Goal: Transaction & Acquisition: Purchase product/service

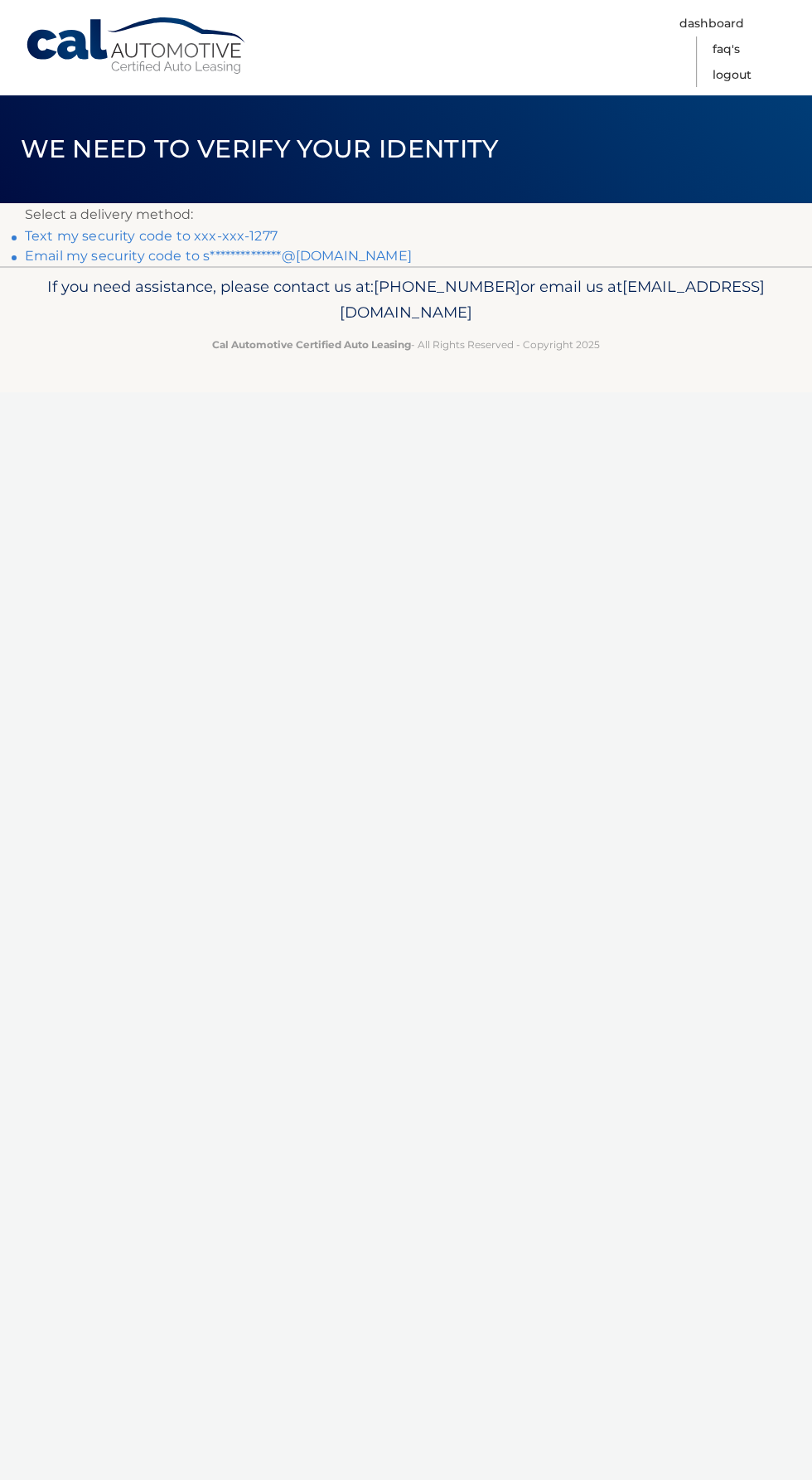
click at [177, 257] on link "**********" at bounding box center [218, 256] width 387 height 16
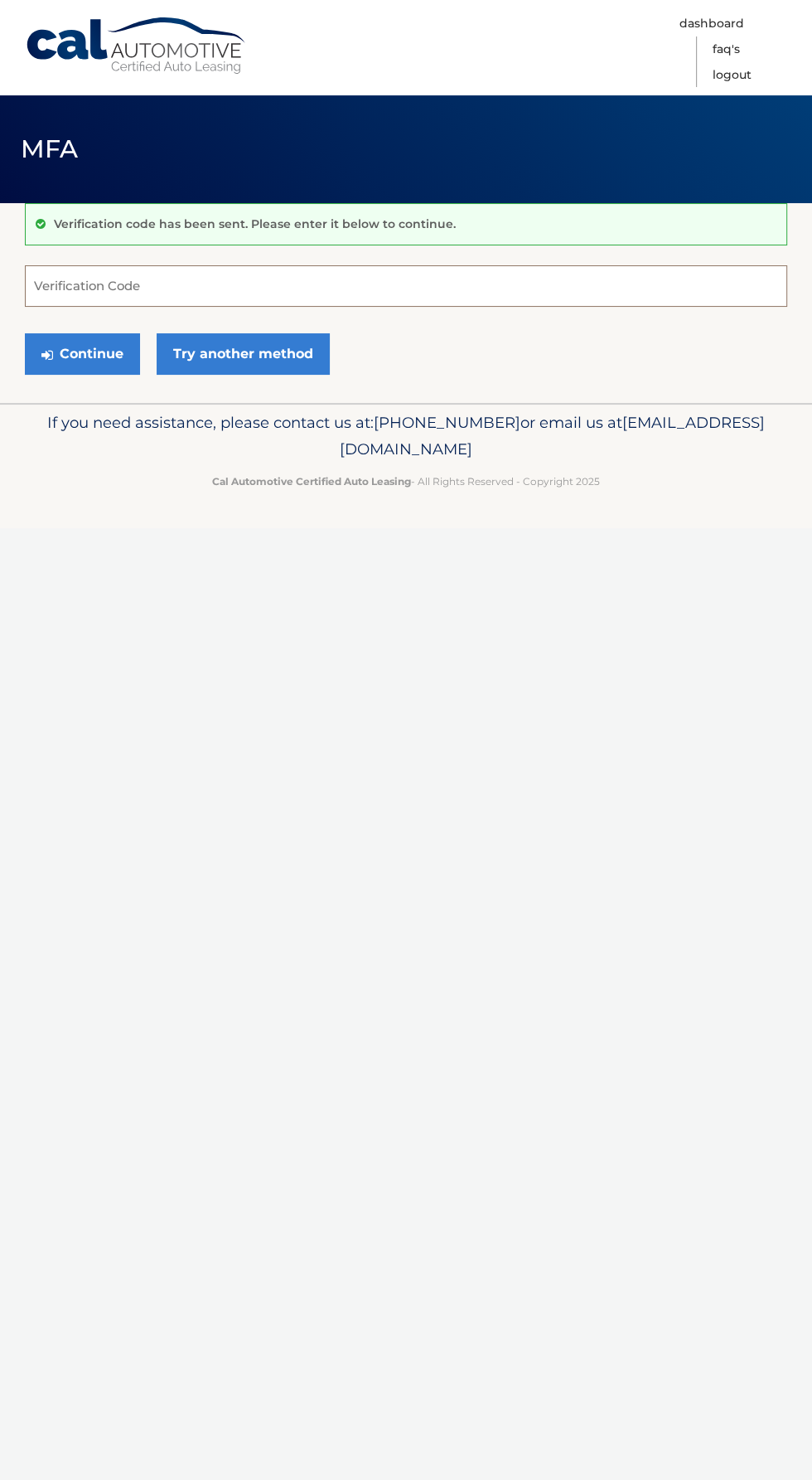
click at [177, 285] on input "Verification Code" at bounding box center [406, 286] width 763 height 42
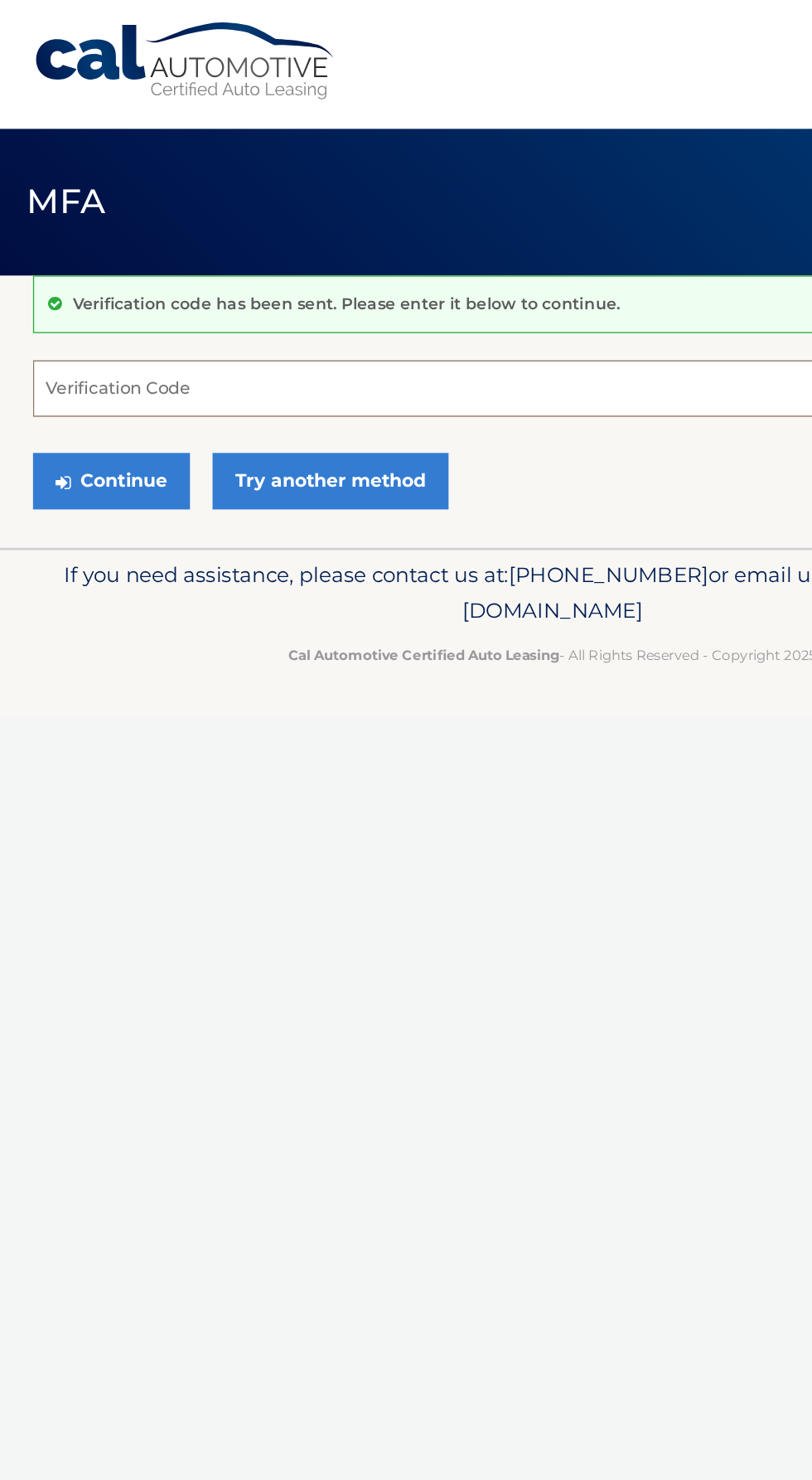
click at [504, 285] on input "Verification Code" at bounding box center [406, 286] width 763 height 42
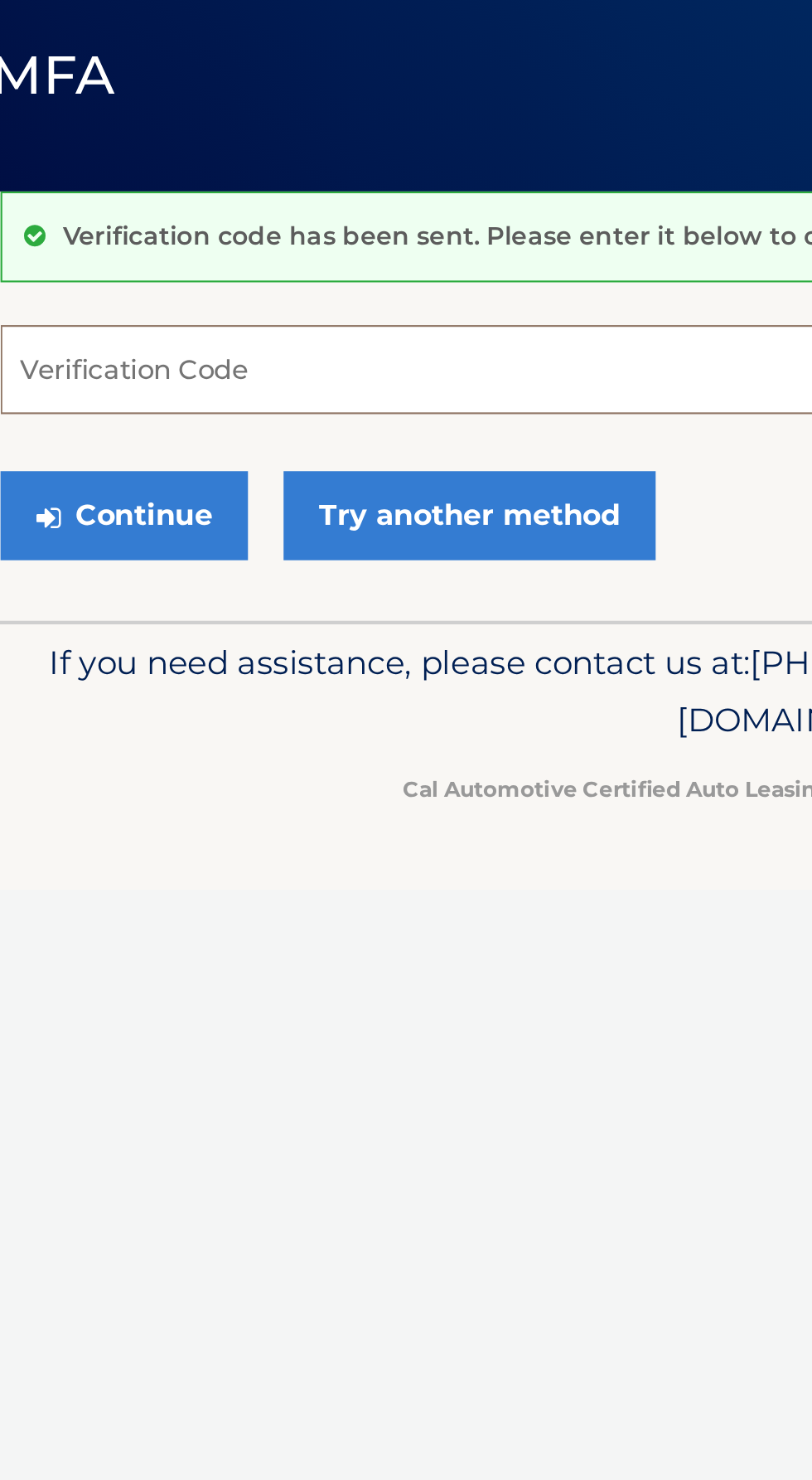
click at [91, 281] on input "Verification Code" at bounding box center [406, 286] width 763 height 42
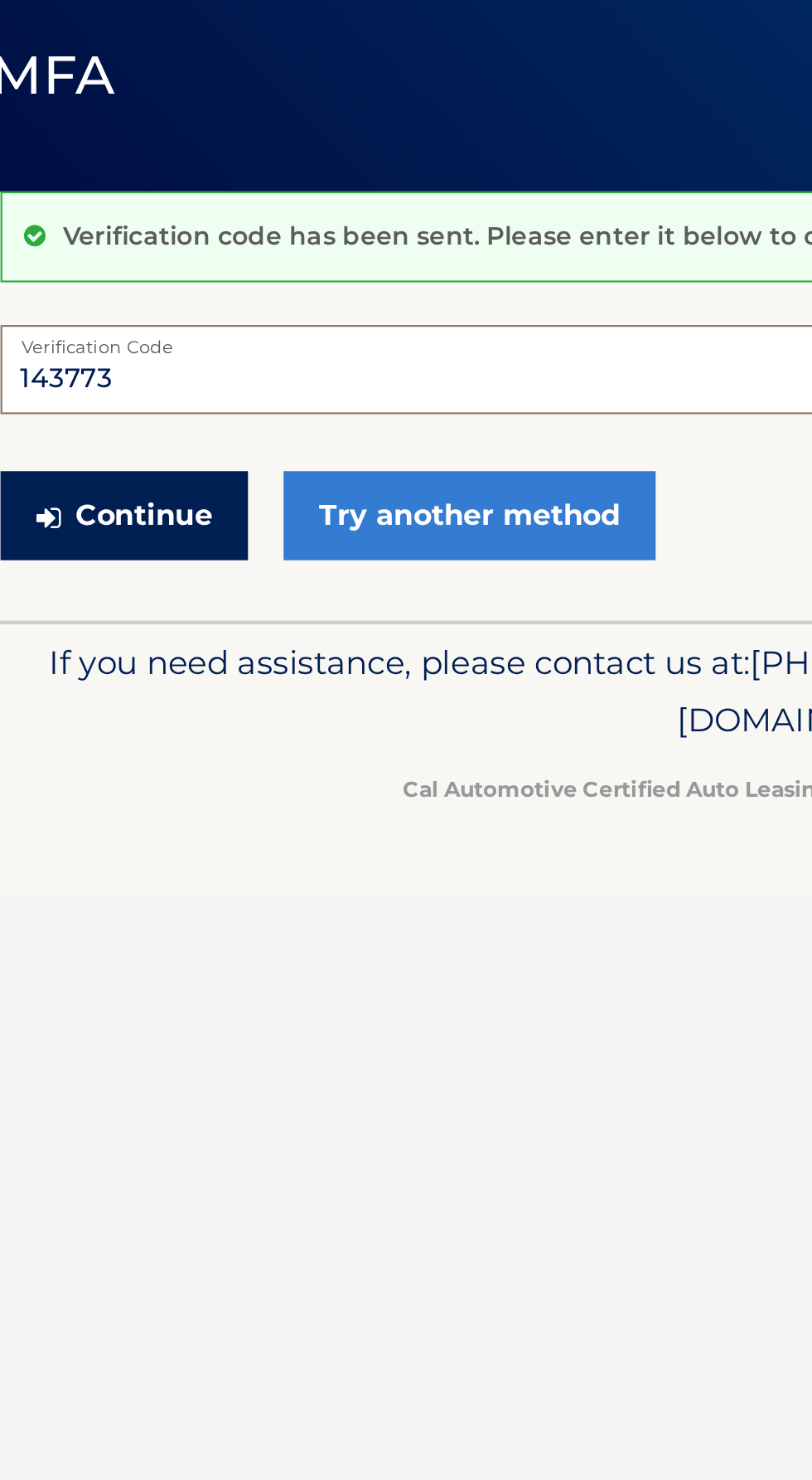
type input "143773"
click at [71, 363] on button "Continue" at bounding box center [82, 354] width 115 height 42
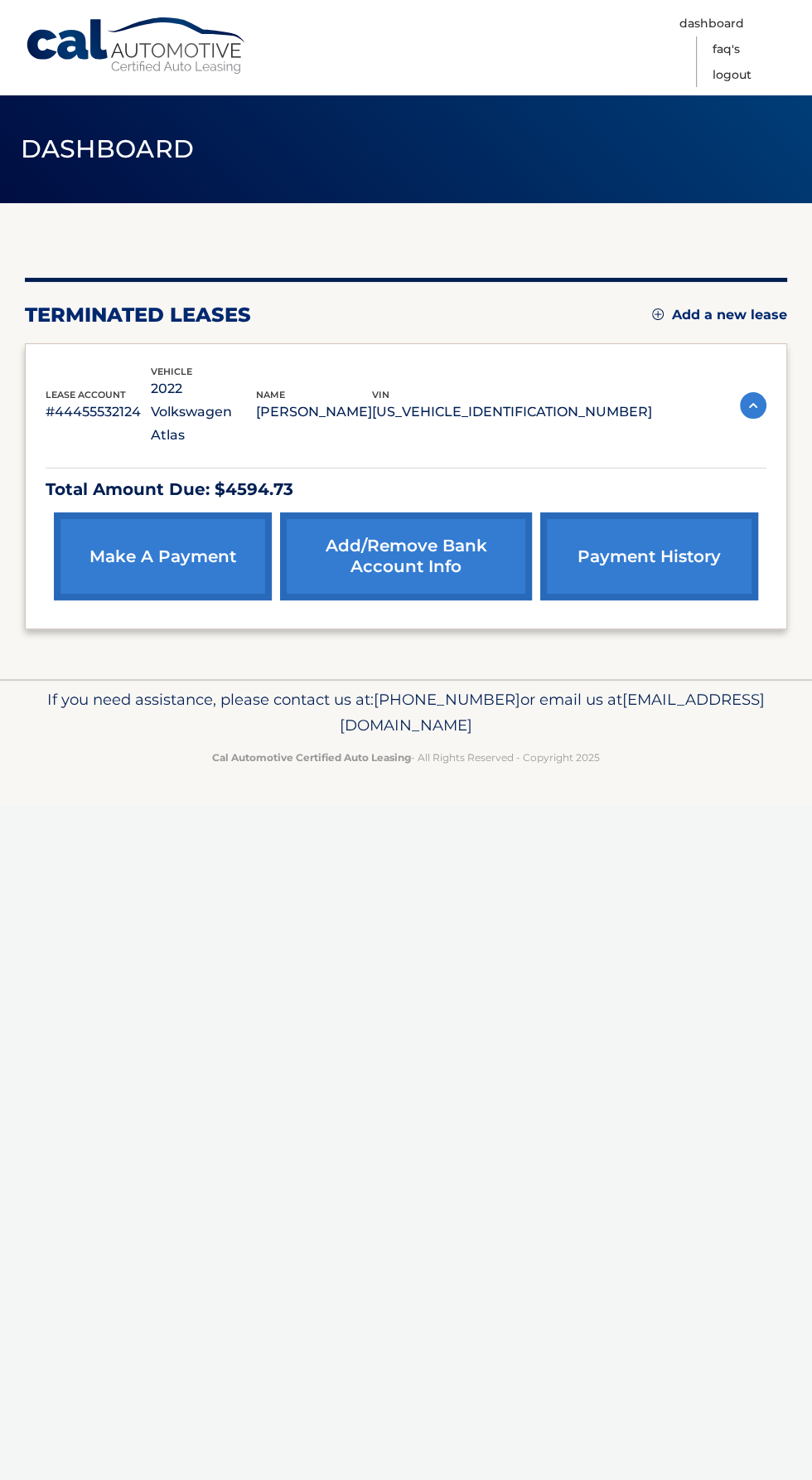
click at [742, 368] on div "lease account #44455532124 vehicle 2022 Volkswagen Atlas name SHEILA THOMAS vin…" at bounding box center [406, 406] width 721 height 84
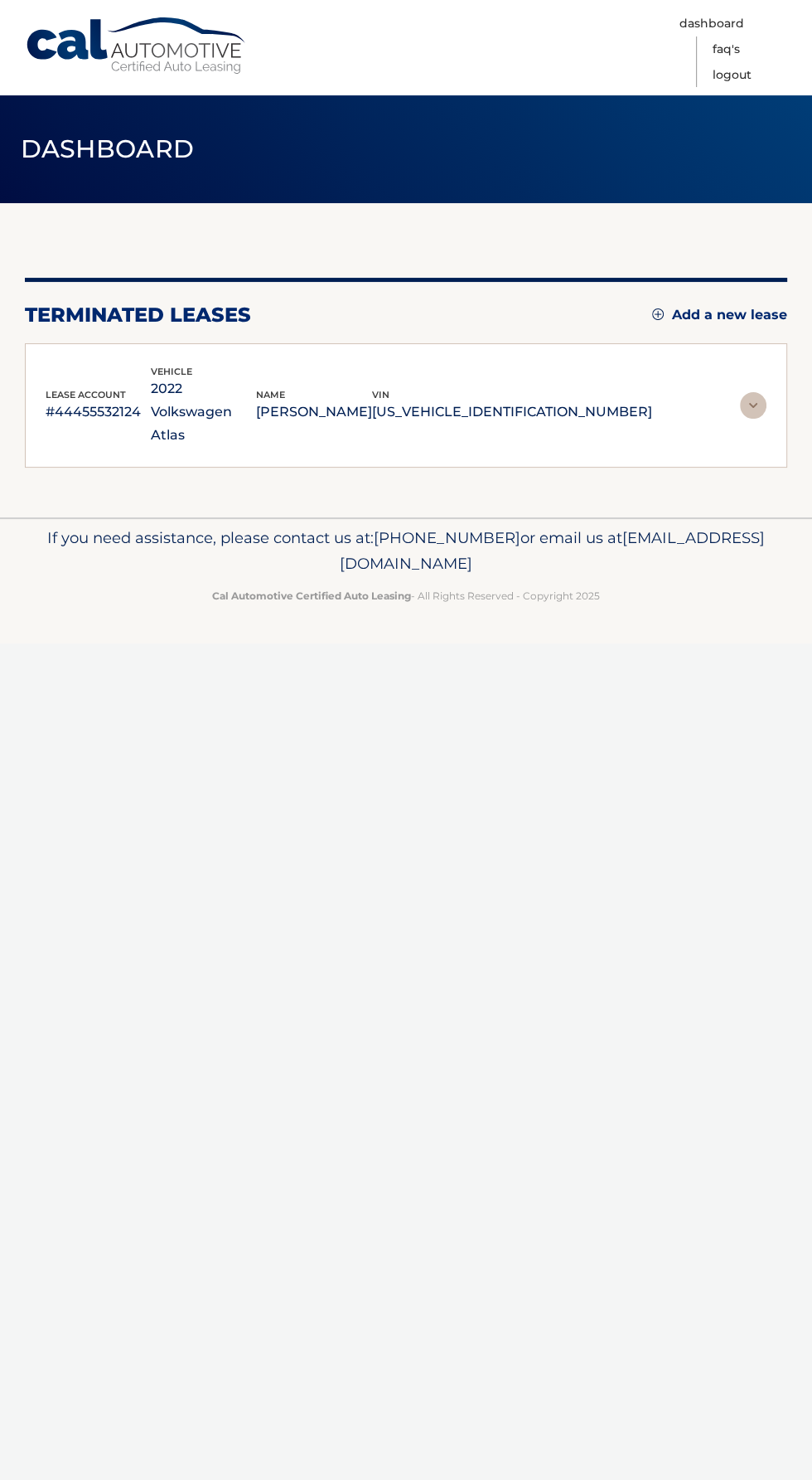
click at [746, 392] on img at bounding box center [753, 406] width 27 height 27
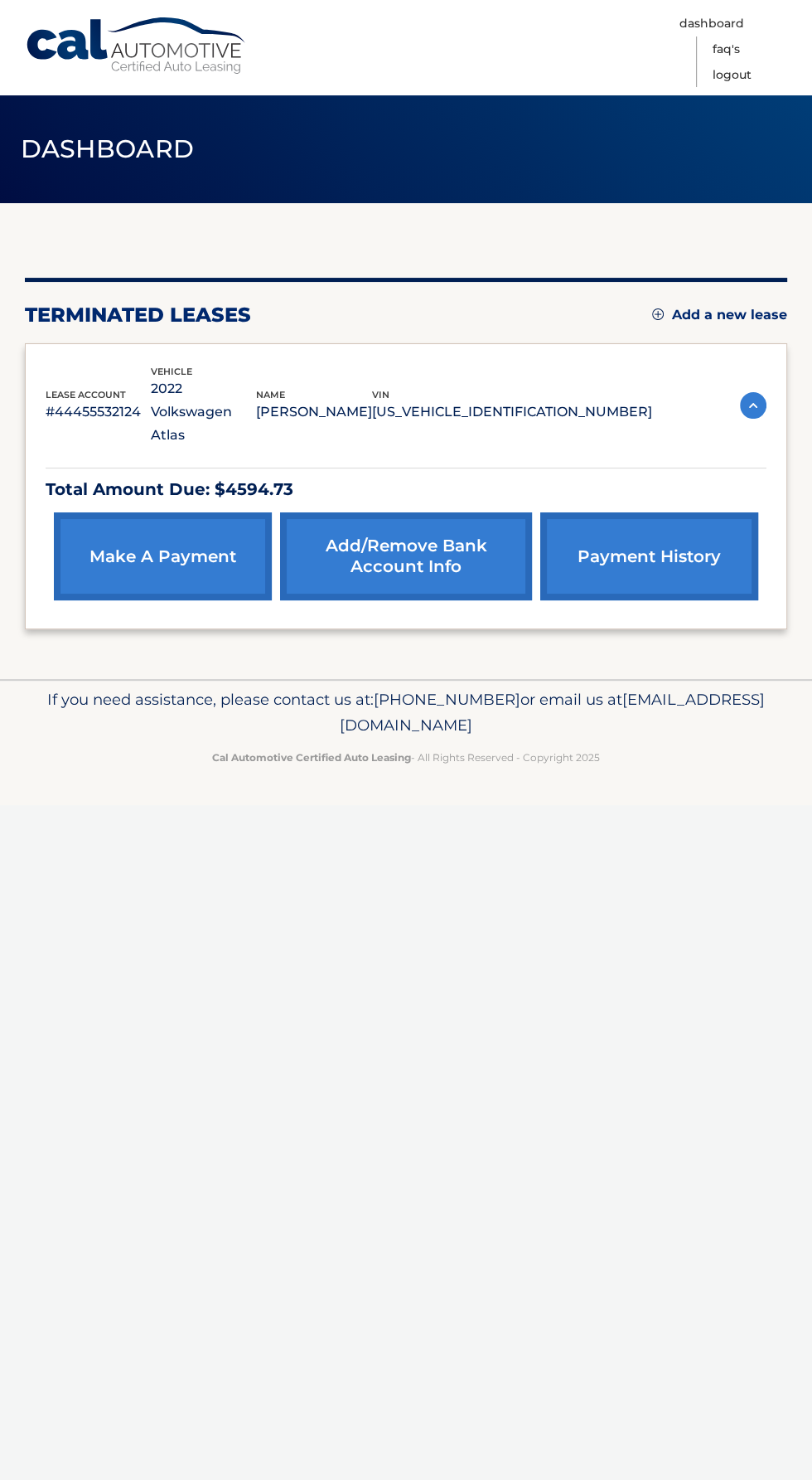
click at [122, 529] on link "make a payment" at bounding box center [163, 556] width 218 height 88
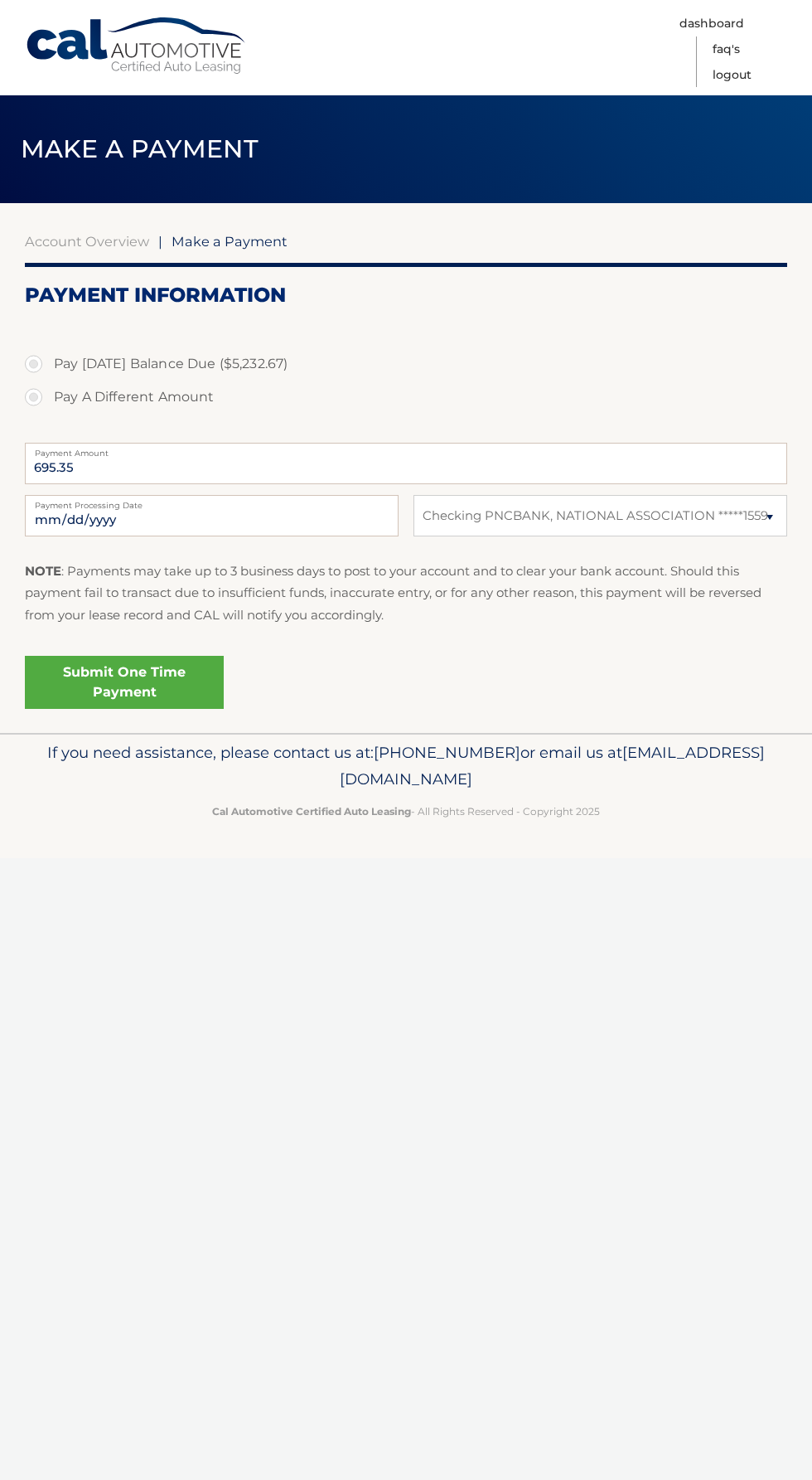
select select "ODYzMWEyNmUtMWJlYy00NjNhLTg0NzAtYmIxMGQyMjU2YzY2"
click at [28, 396] on label "Pay A Different Amount" at bounding box center [406, 397] width 763 height 33
click at [31, 396] on input "Pay A Different Amount" at bounding box center [39, 394] width 16 height 27
radio input "true"
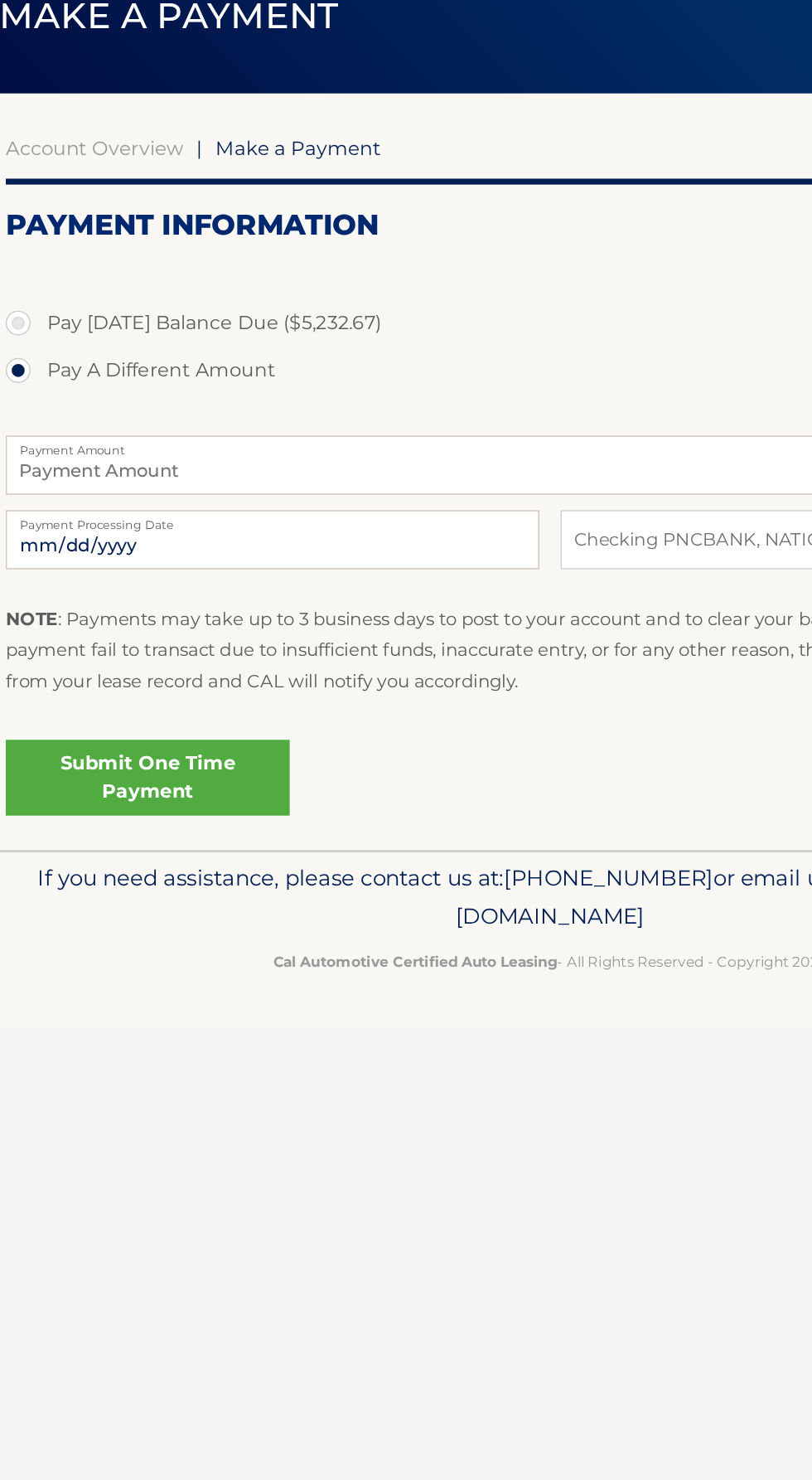
click at [57, 348] on label "Pay Today's Balance Due ($5,232.67)" at bounding box center [406, 364] width 763 height 33
click at [48, 348] on input "Pay Today's Balance Due ($5,232.67)" at bounding box center [39, 361] width 16 height 27
radio input "true"
type input "5232.67"
click at [33, 398] on label "Pay A Different Amount" at bounding box center [406, 397] width 763 height 33
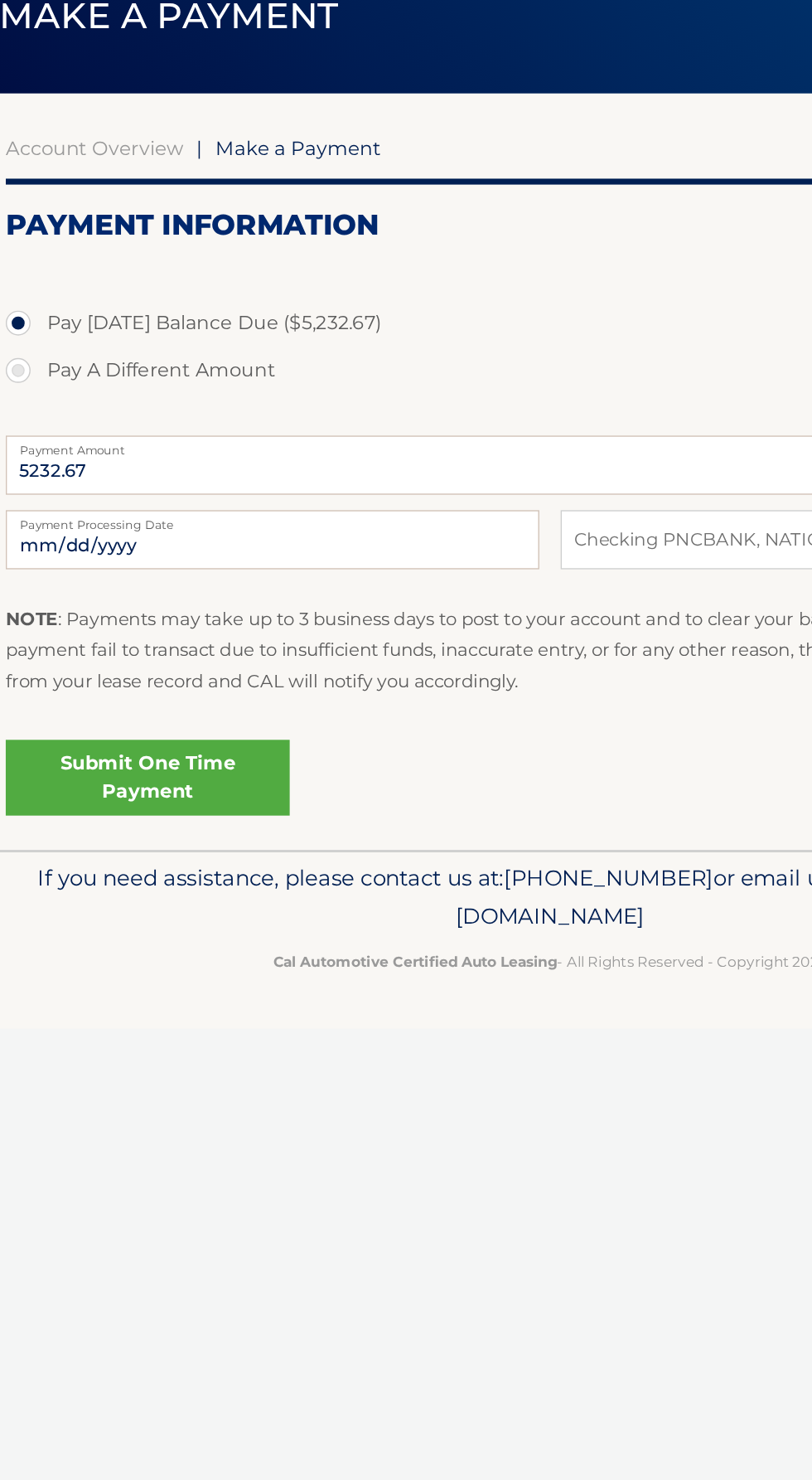
click at [33, 398] on input "Pay A Different Amount" at bounding box center [39, 394] width 16 height 27
radio input "true"
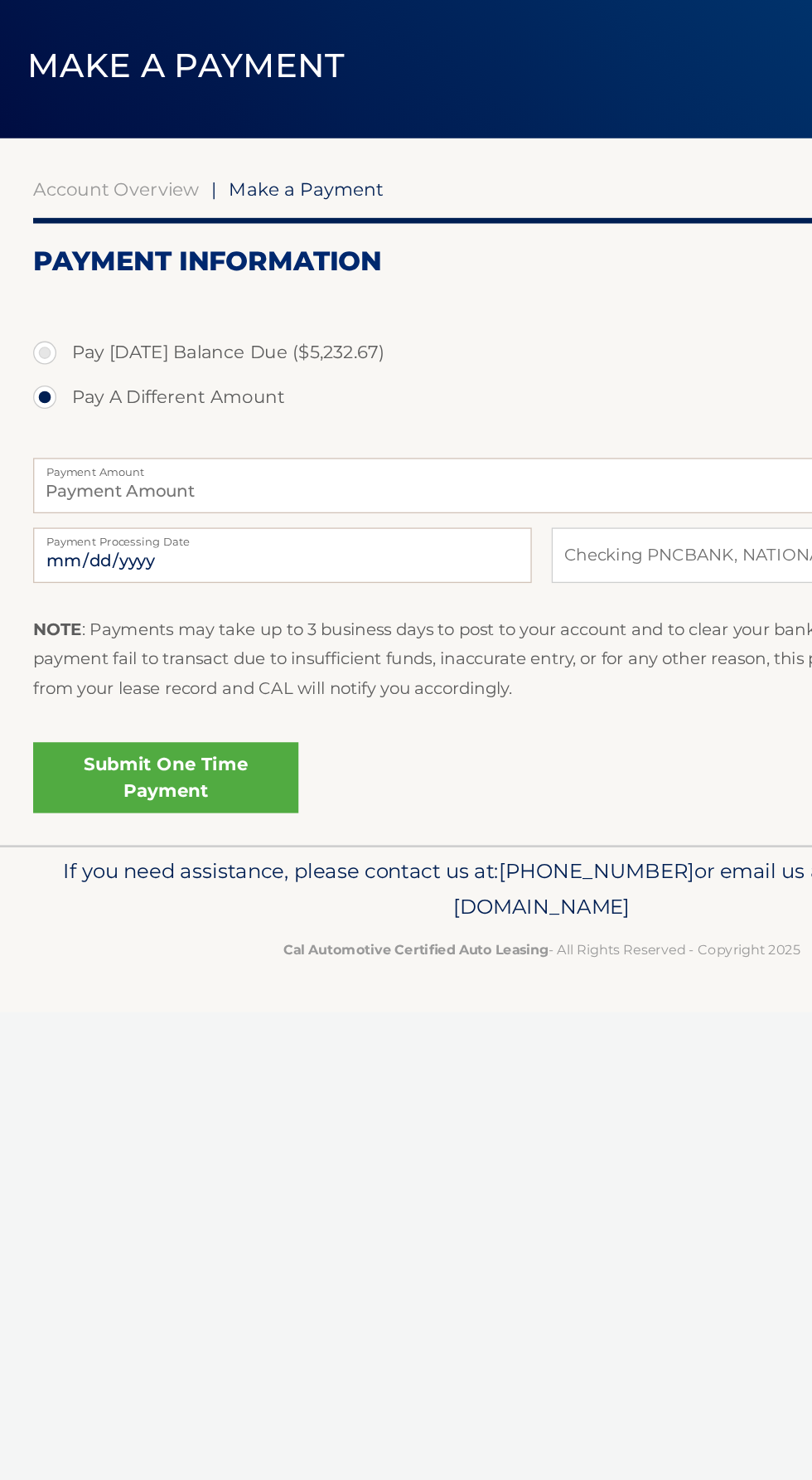
click at [36, 348] on label "Pay Today's Balance Due ($5,232.67)" at bounding box center [406, 364] width 763 height 33
click at [36, 348] on input "Pay Today's Balance Due ($5,232.67)" at bounding box center [39, 361] width 16 height 27
radio input "true"
type input "5232.67"
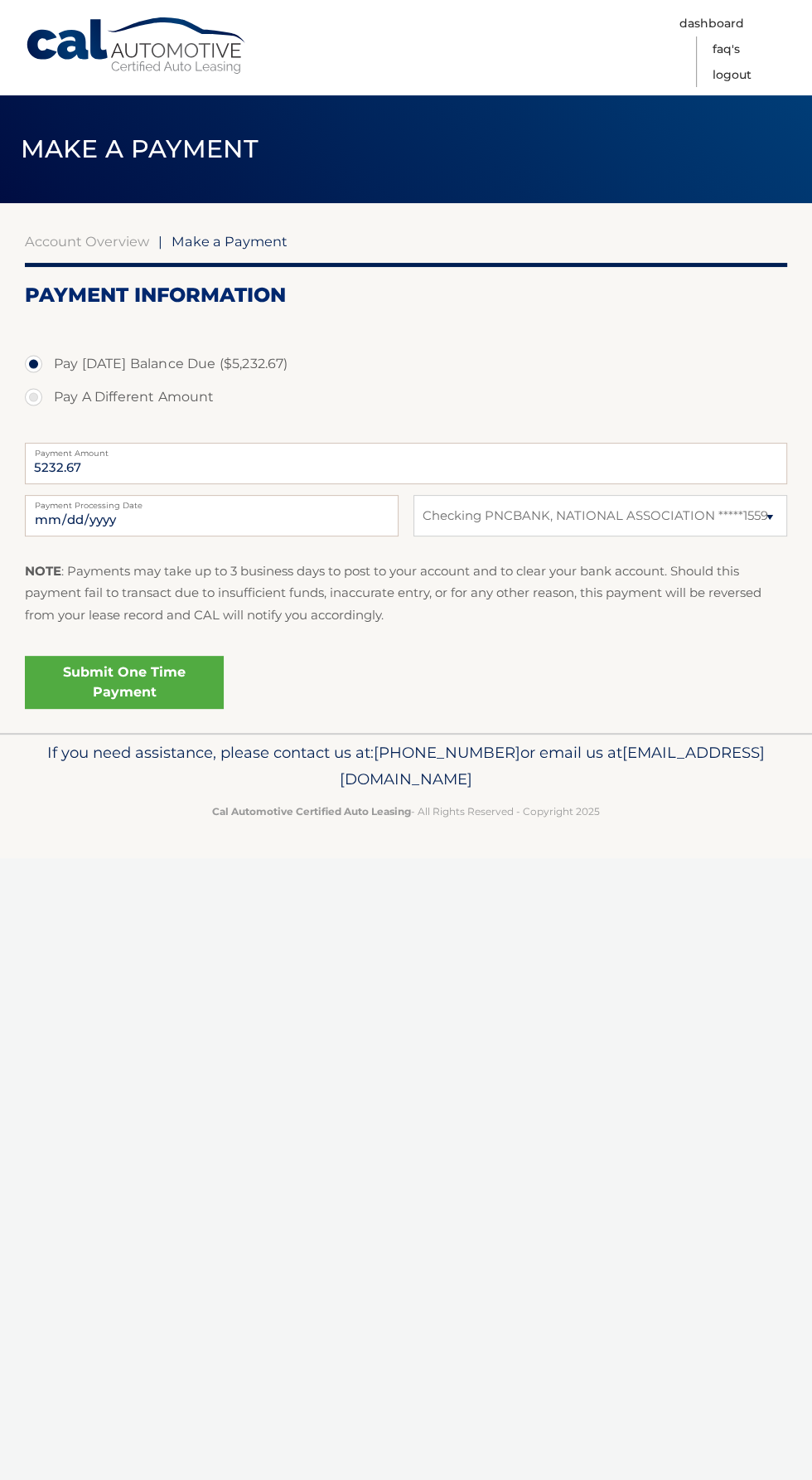
click at [150, 43] on link "Cal Automotive" at bounding box center [137, 46] width 224 height 59
click at [107, 50] on link "Cal Automotive" at bounding box center [137, 46] width 224 height 59
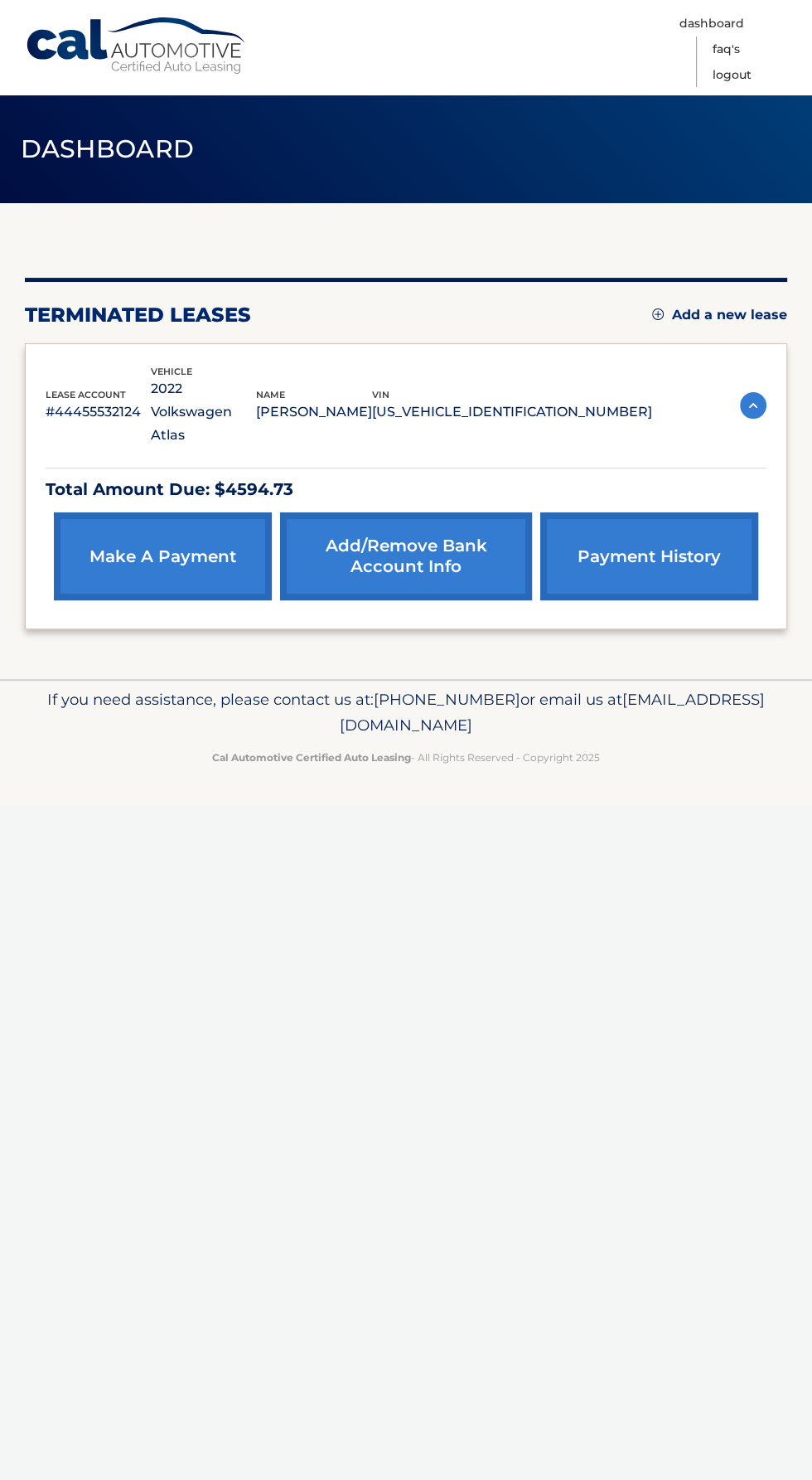
click at [759, 394] on img at bounding box center [753, 406] width 27 height 27
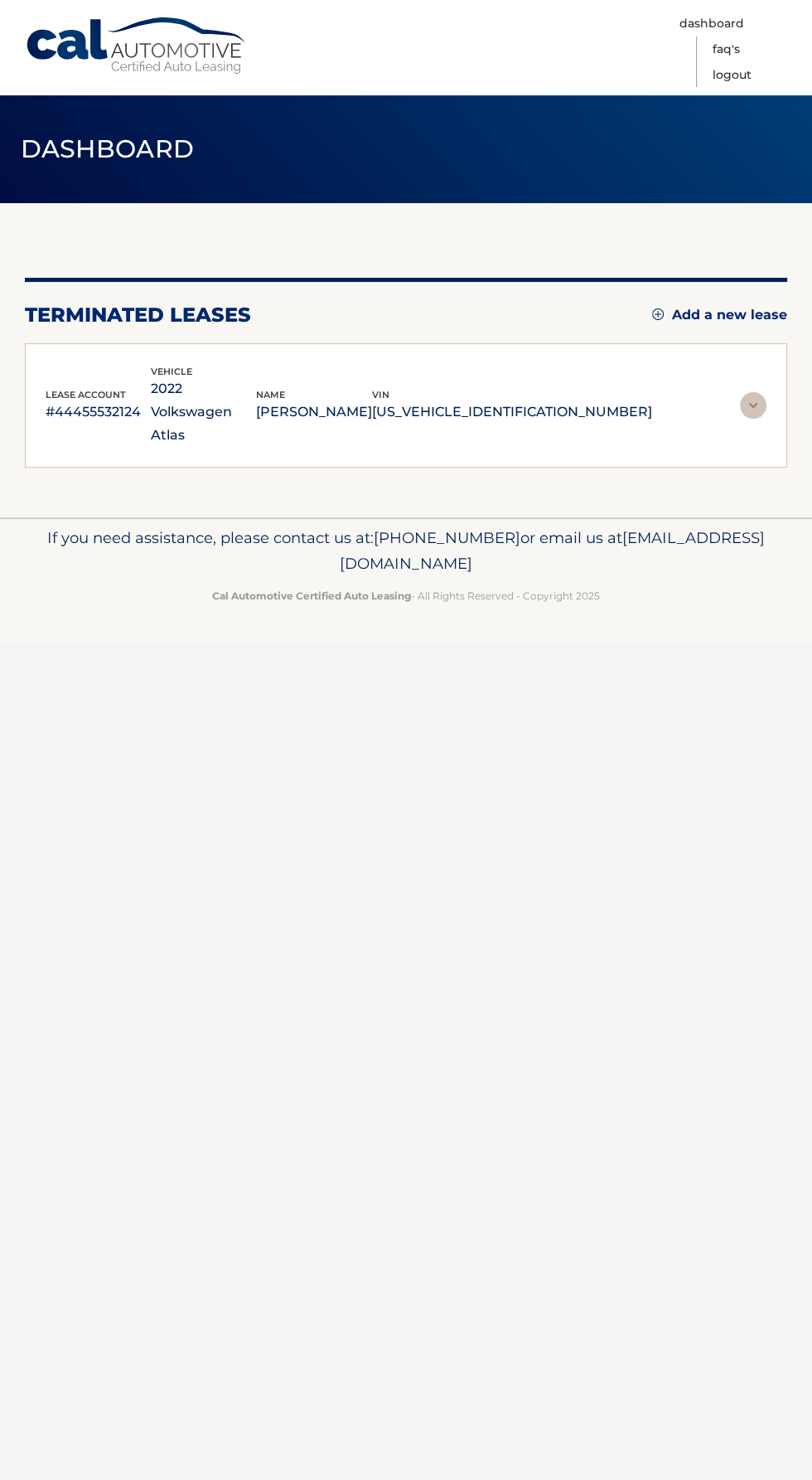
click at [744, 397] on img at bounding box center [753, 406] width 27 height 27
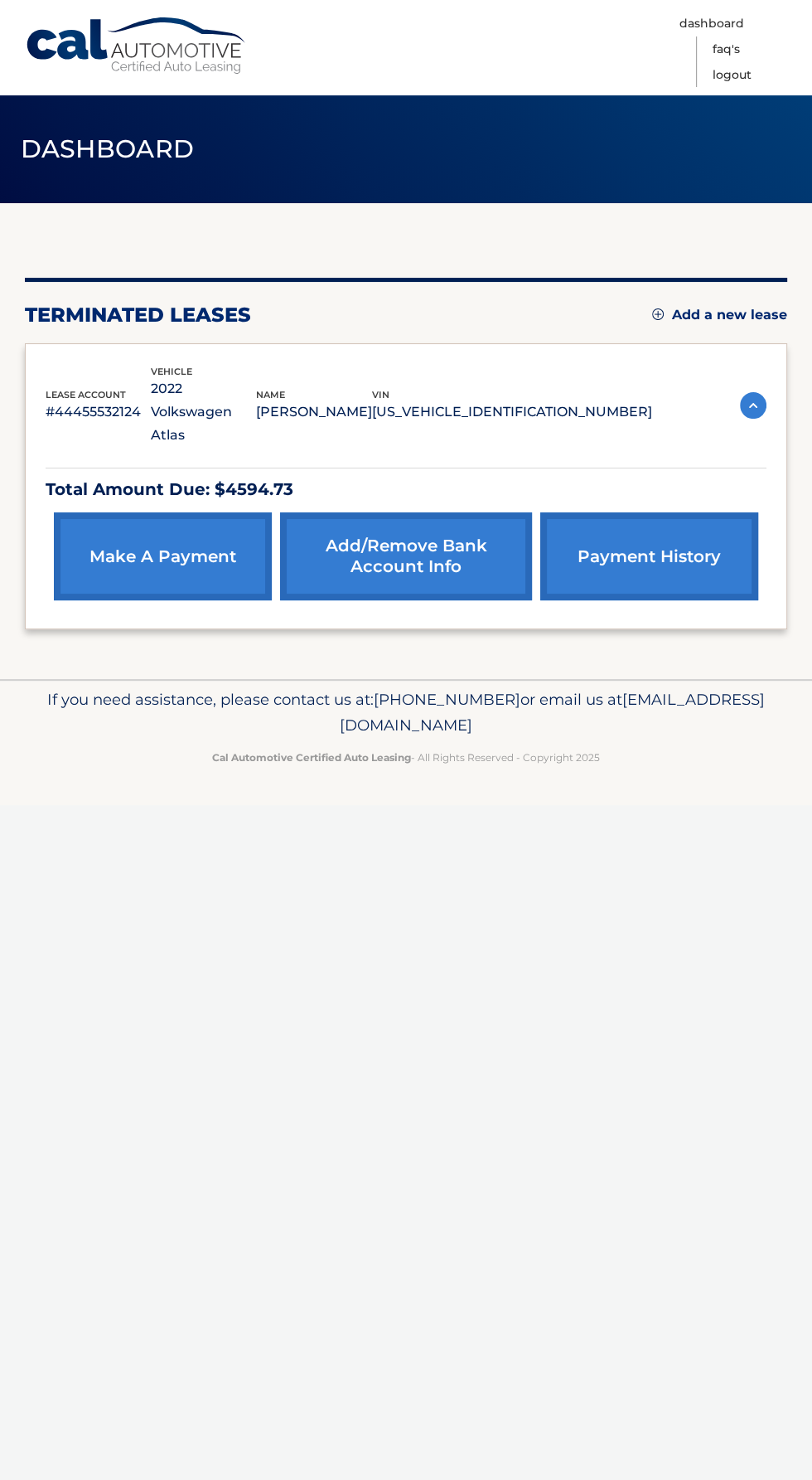
click at [750, 392] on img at bounding box center [753, 406] width 27 height 27
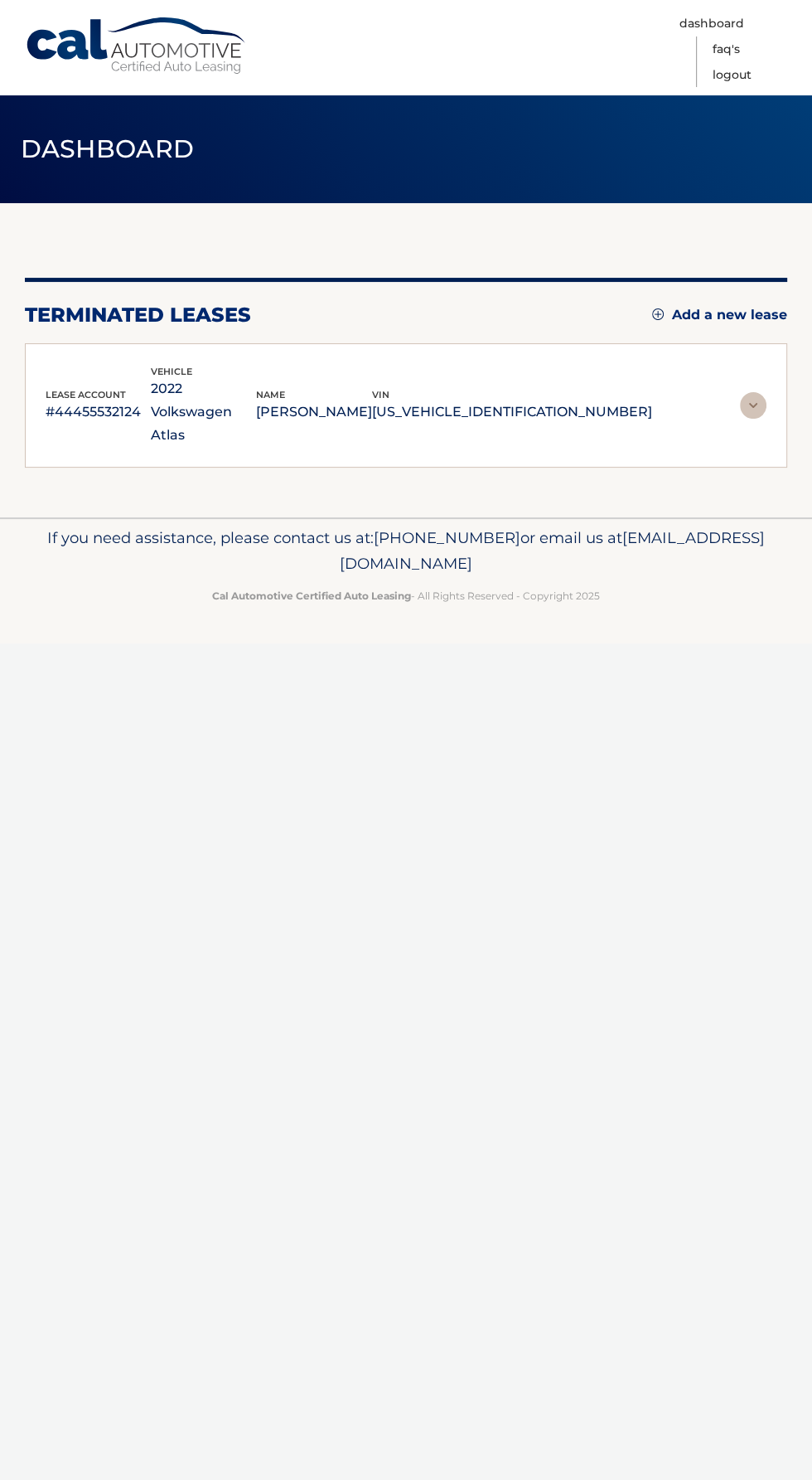
click at [610, 400] on p "1V2BR2CA1NC562668" at bounding box center [512, 411] width 280 height 23
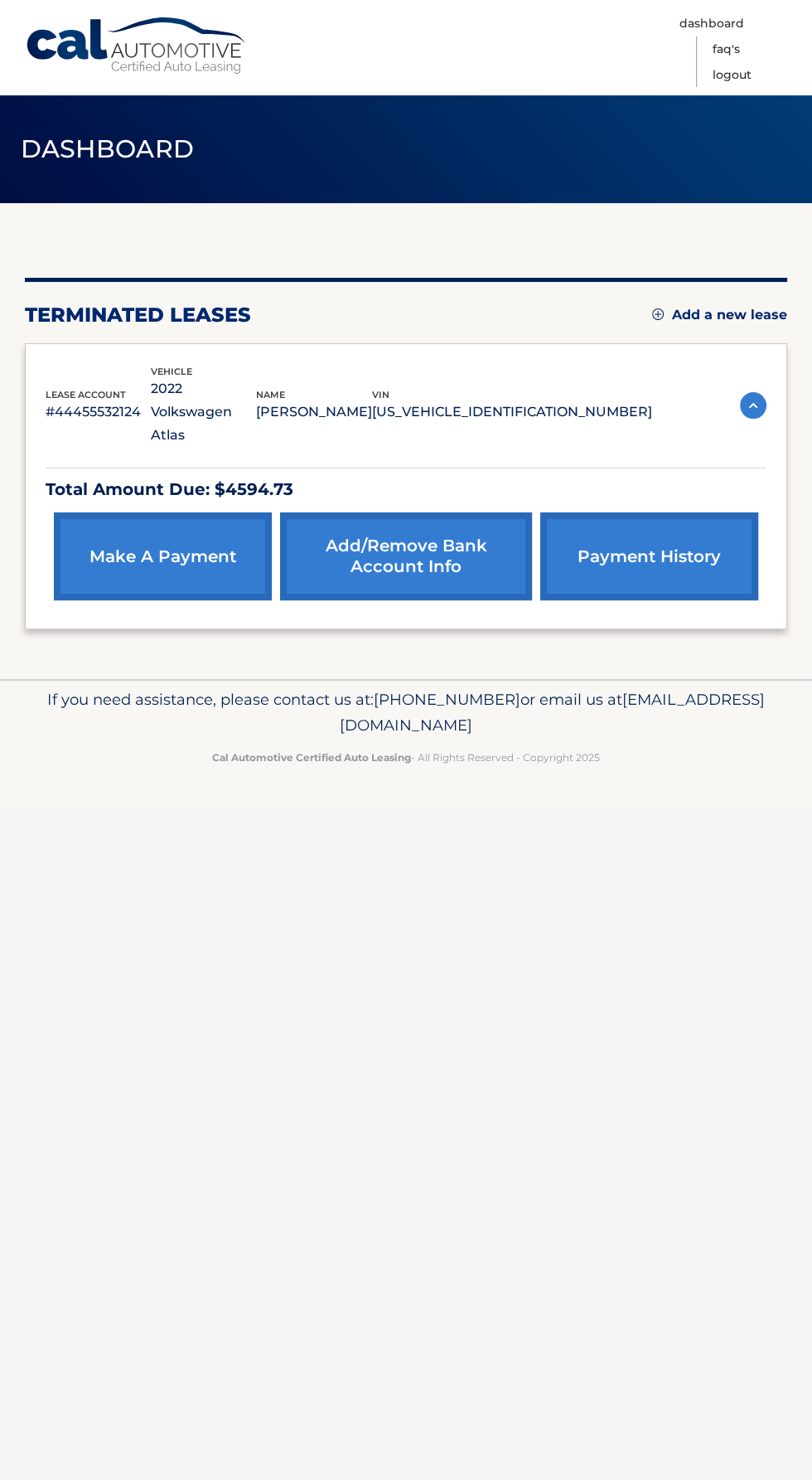
click at [128, 549] on link "make a payment" at bounding box center [163, 556] width 218 height 88
click at [170, 540] on link "make a payment" at bounding box center [163, 556] width 218 height 88
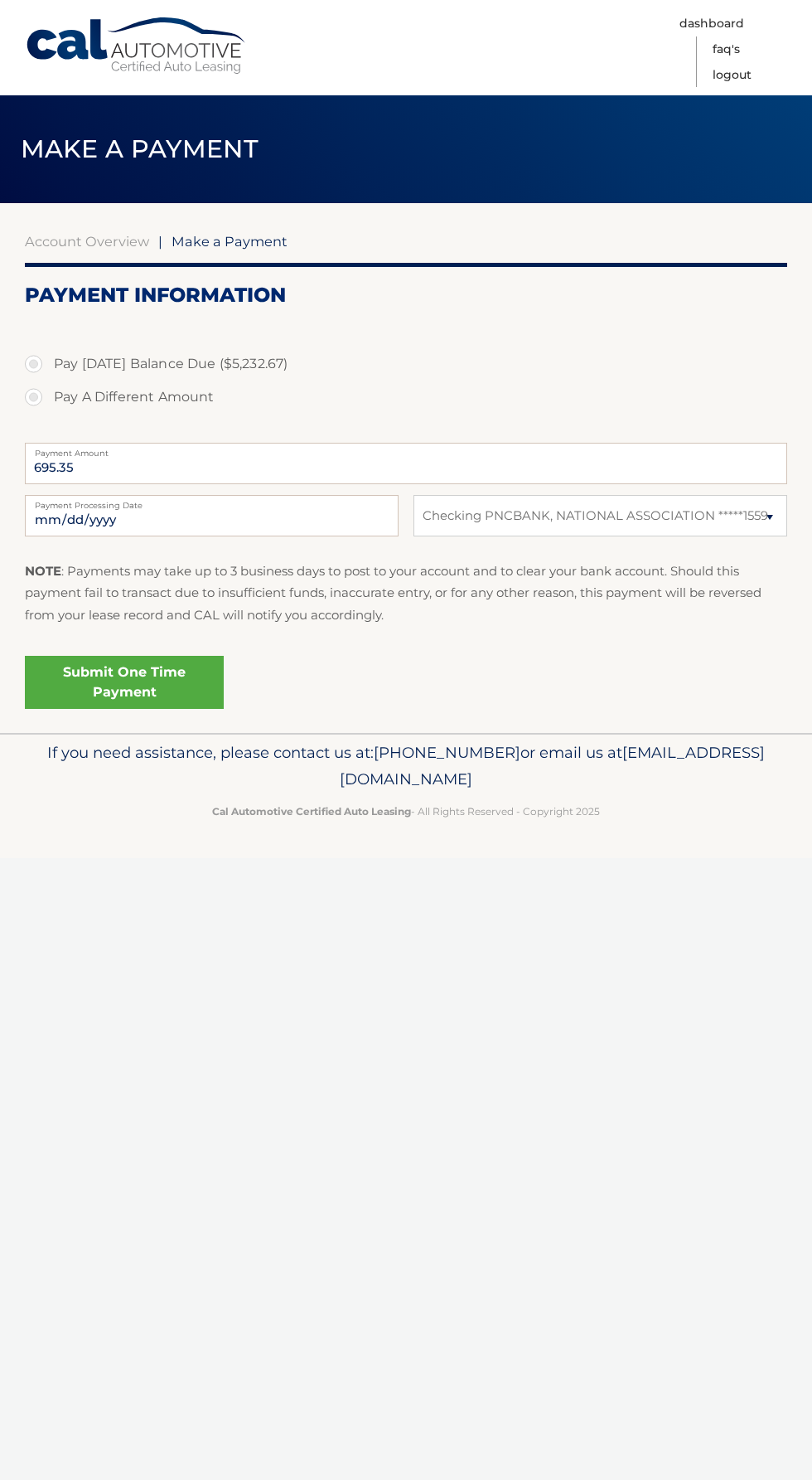
select select "ODYzMWEyNmUtMWJlYy00NjNhLTg0NzAtYmIxMGQyMjU2YzY2"
click at [91, 681] on link "Submit One Time Payment" at bounding box center [123, 682] width 198 height 53
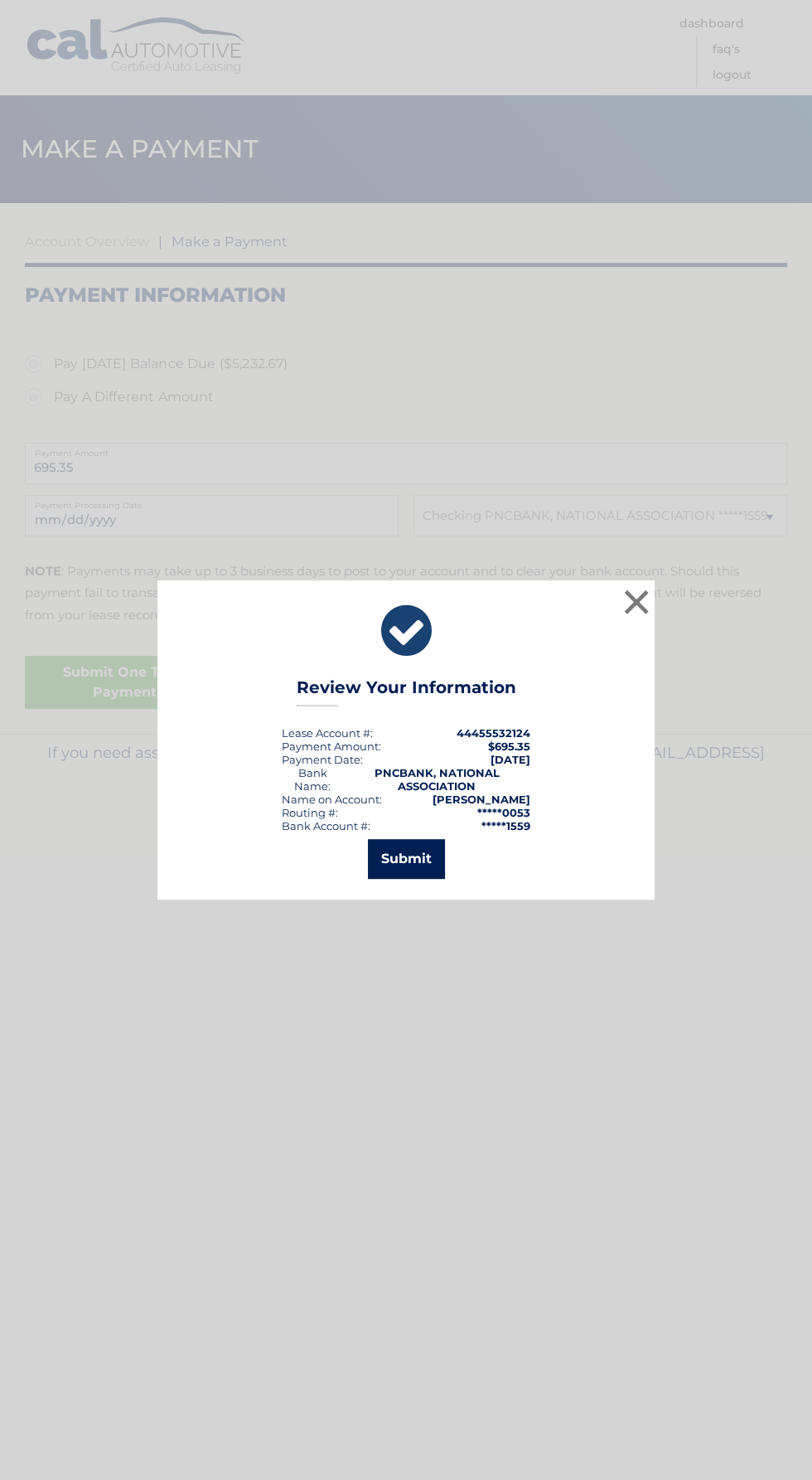
click at [435, 864] on button "Submit" at bounding box center [406, 859] width 77 height 40
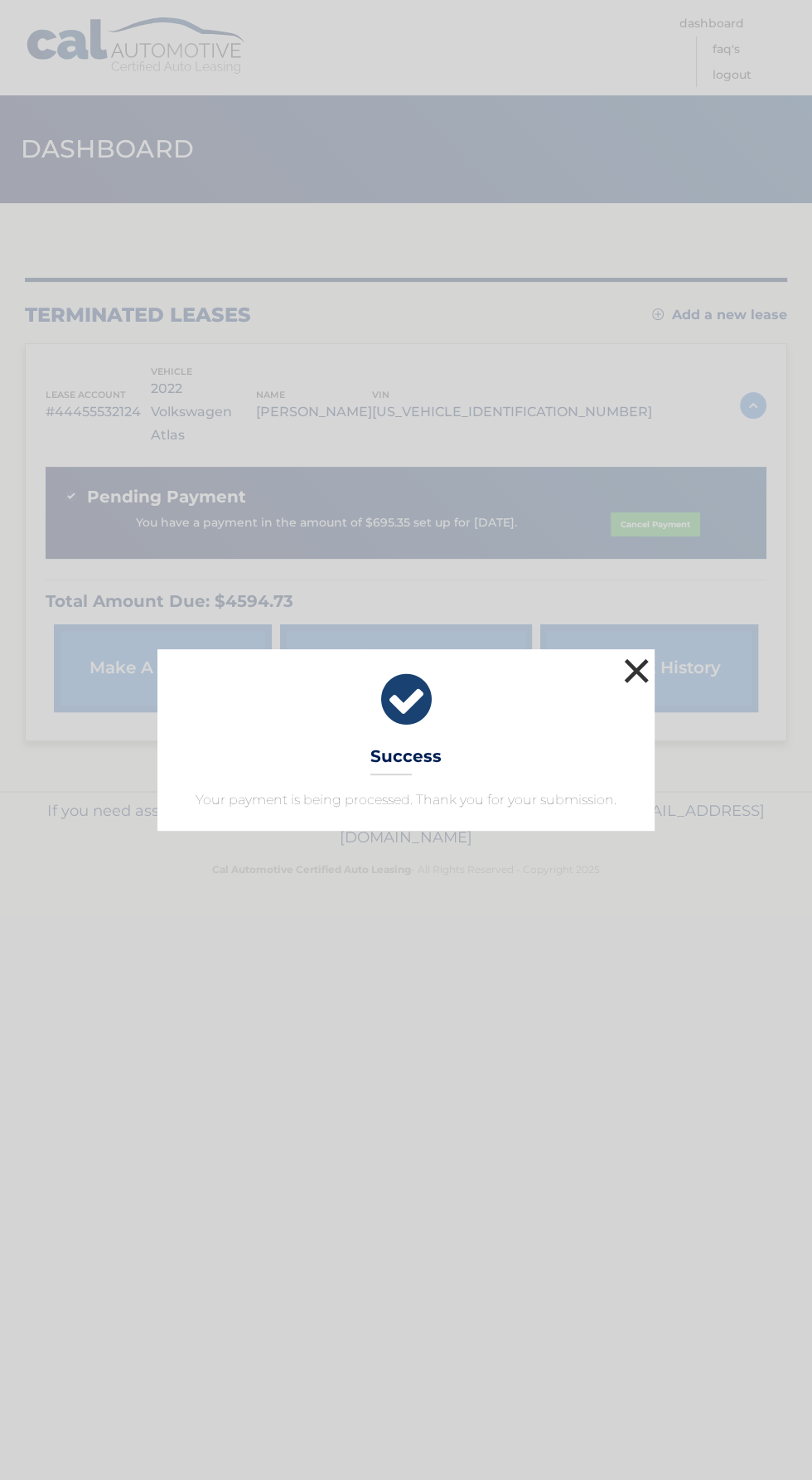
click at [641, 676] on button "×" at bounding box center [636, 671] width 33 height 33
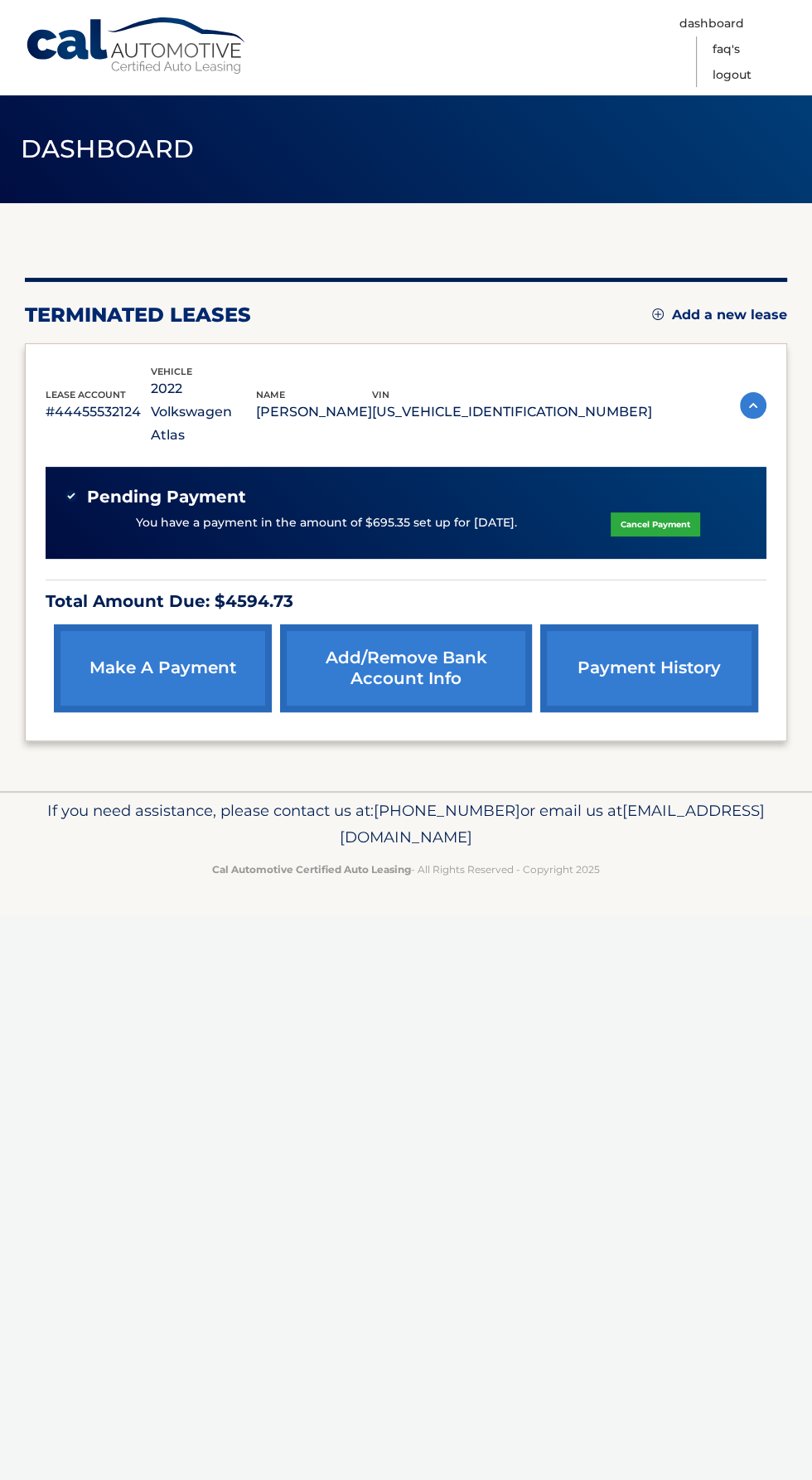
click at [725, 652] on link "payment history" at bounding box center [650, 668] width 218 height 88
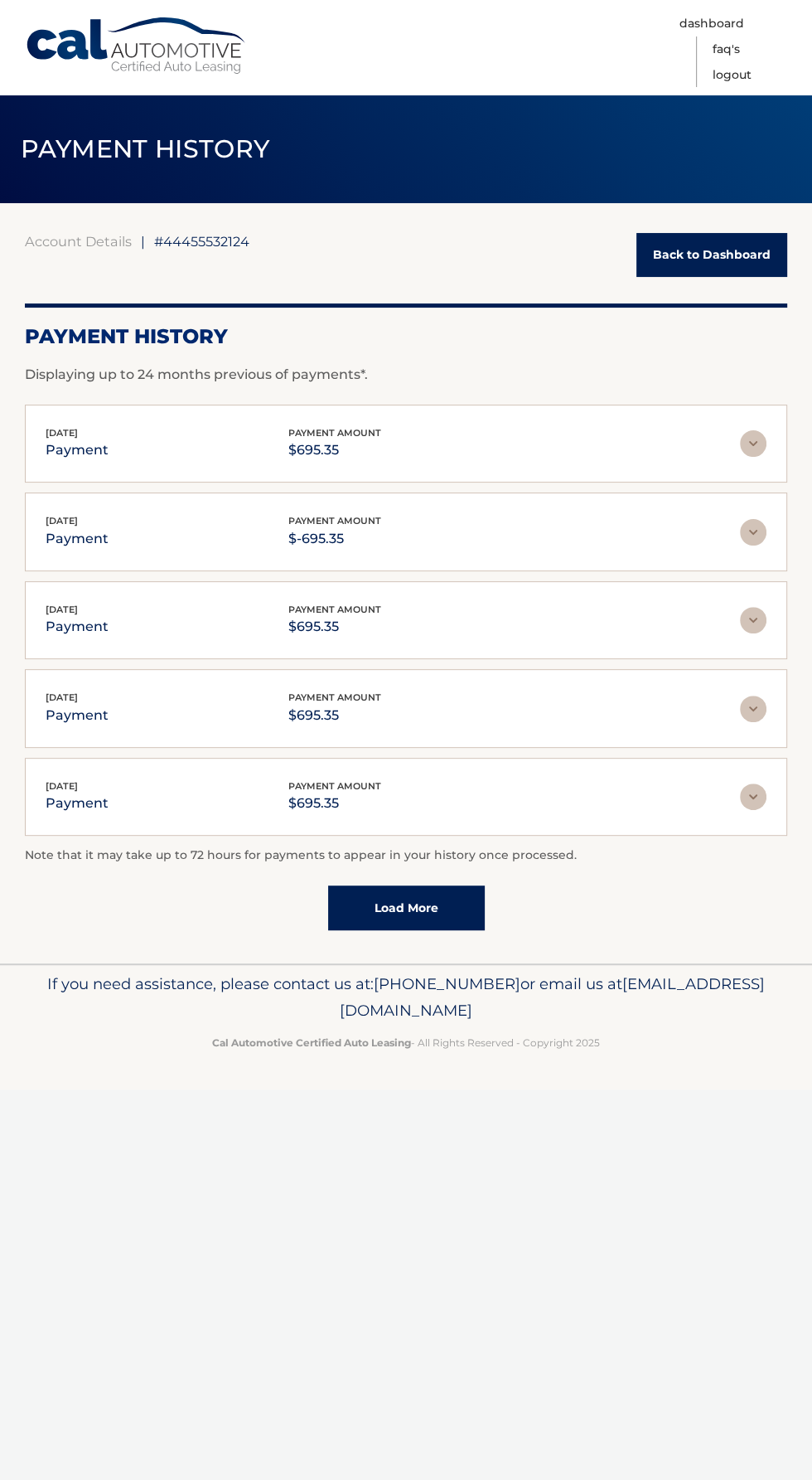
click at [437, 915] on link "Load More" at bounding box center [406, 907] width 157 height 45
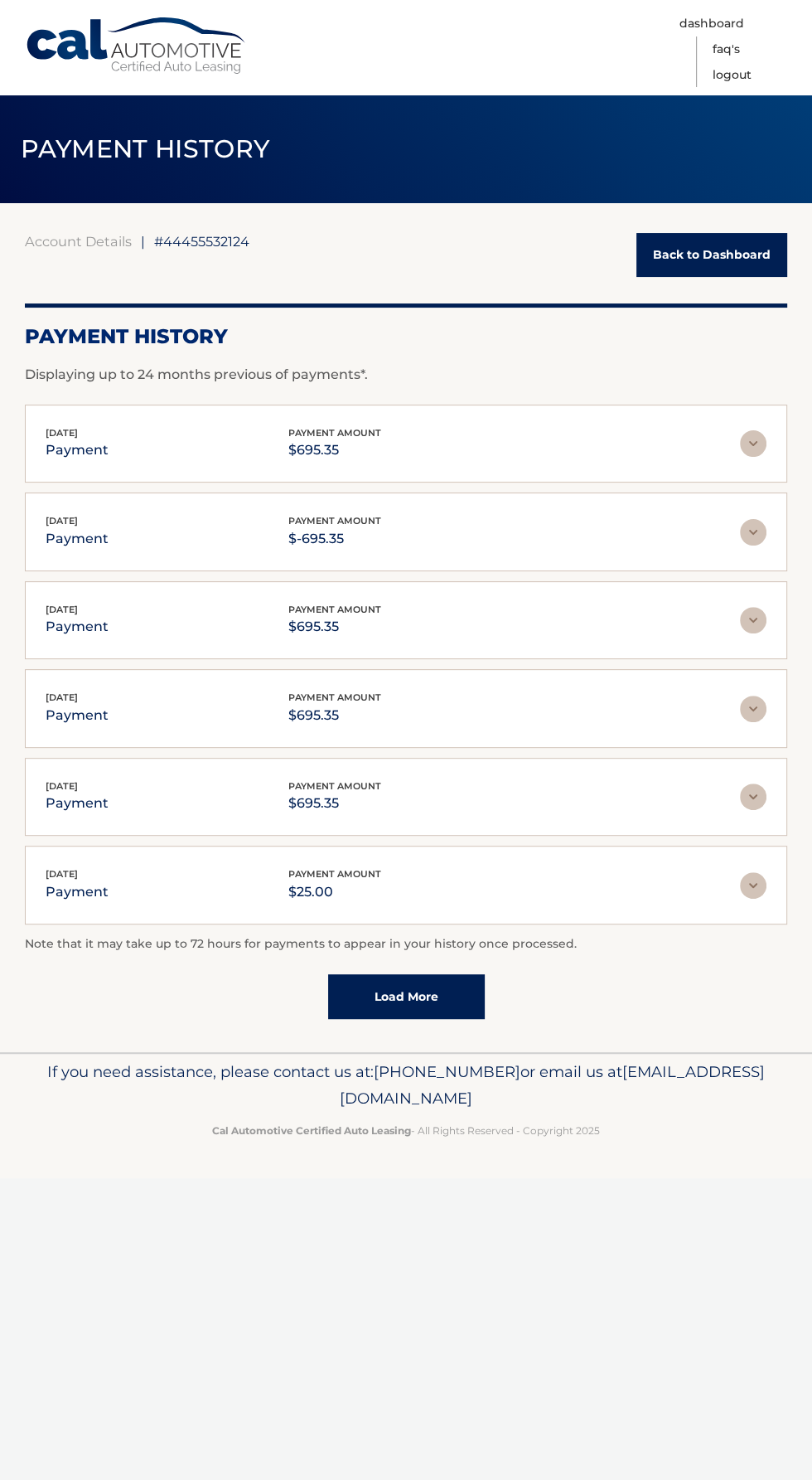
click at [700, 255] on link "Back to Dashboard" at bounding box center [711, 255] width 151 height 44
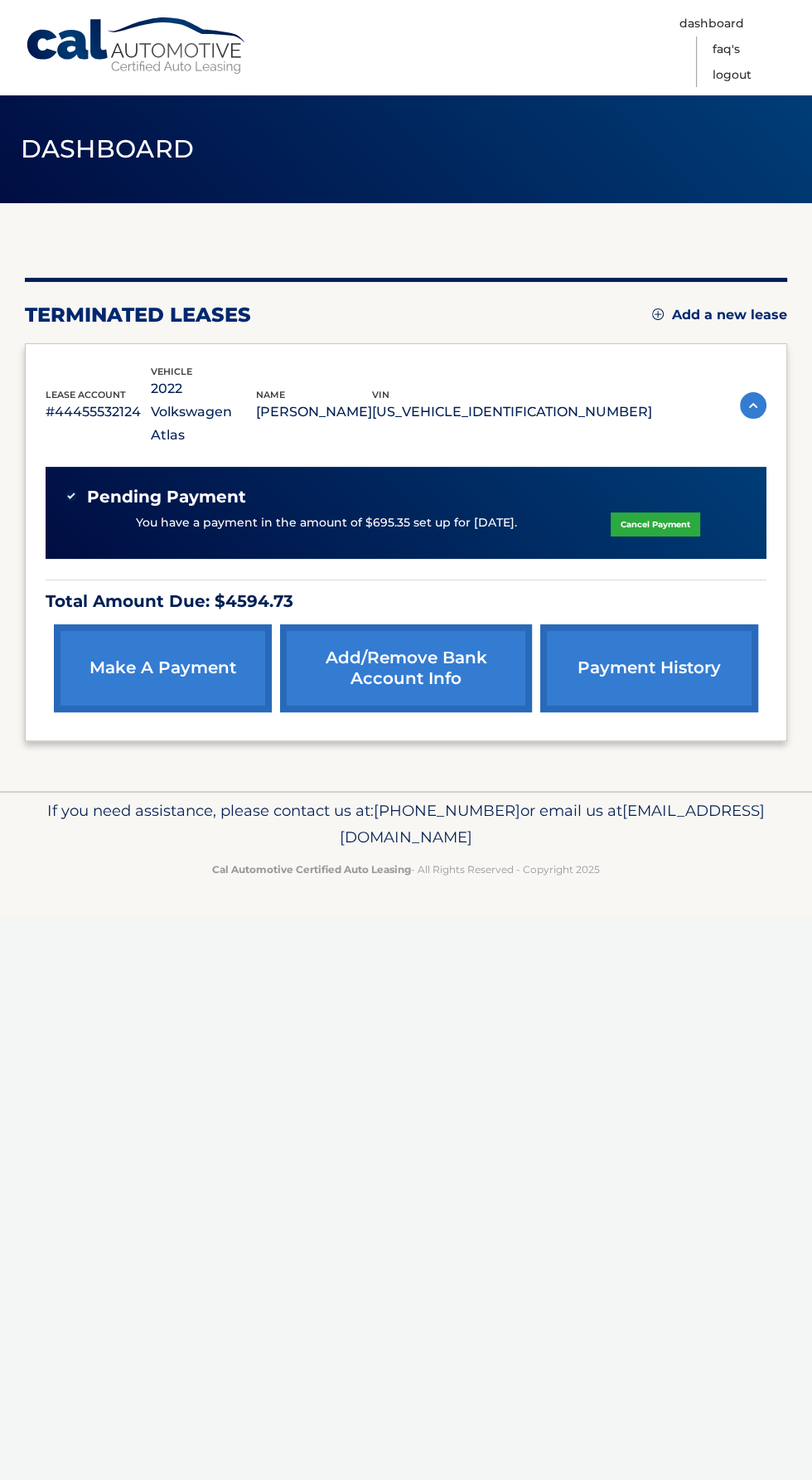
click at [672, 512] on link "Cancel Payment" at bounding box center [655, 523] width 89 height 24
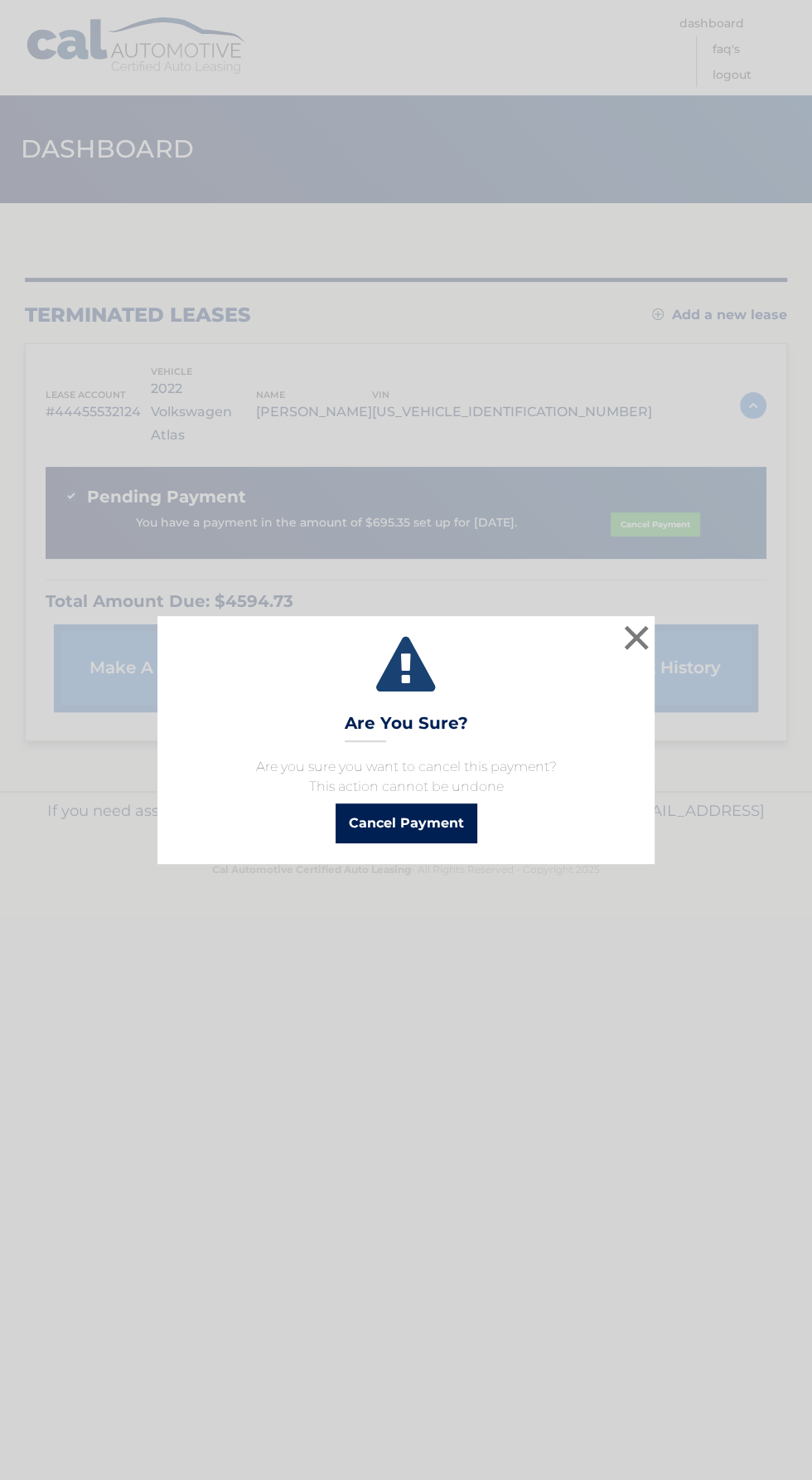
click at [449, 830] on button "Cancel Payment" at bounding box center [406, 824] width 142 height 40
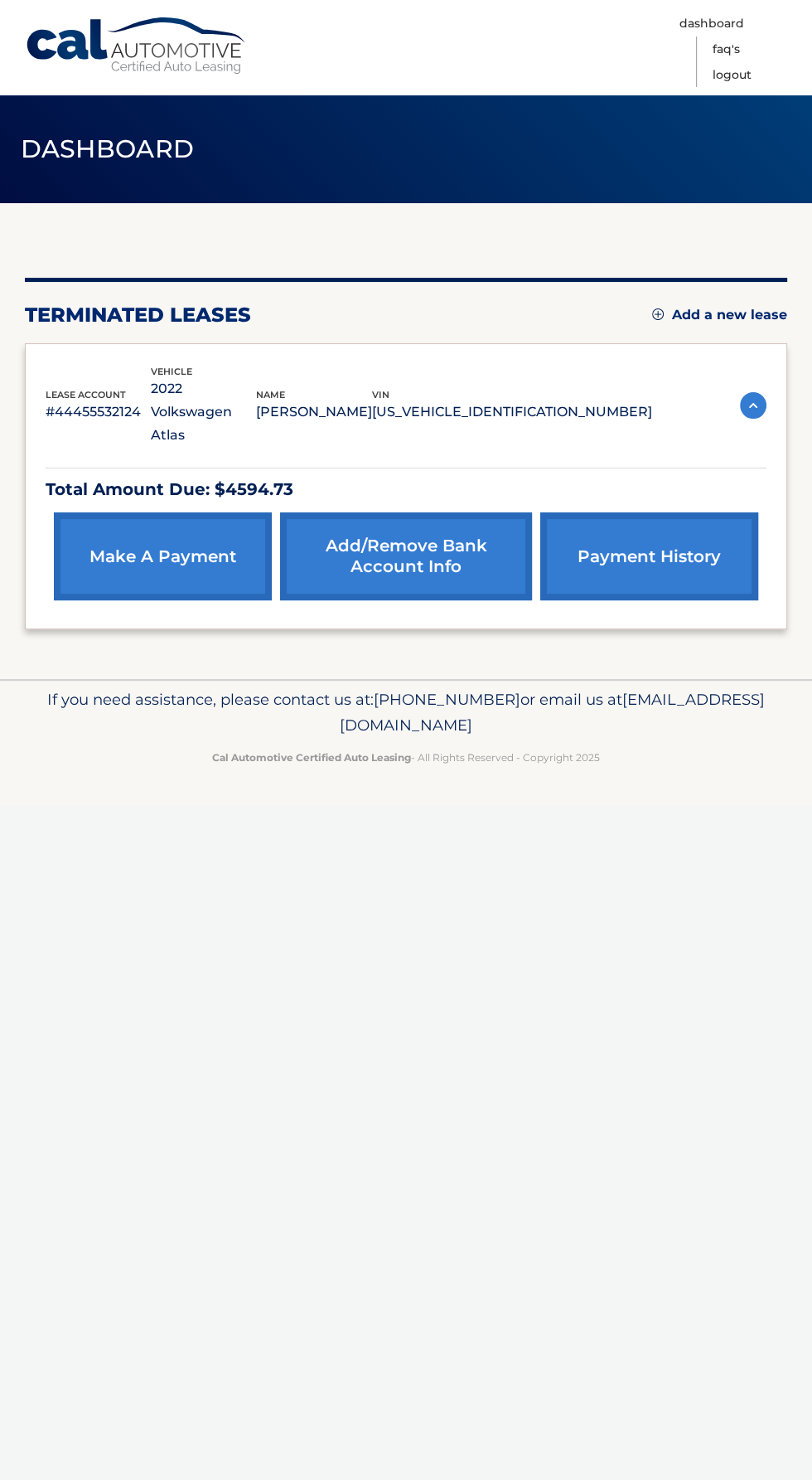
click at [749, 393] on img at bounding box center [753, 406] width 27 height 27
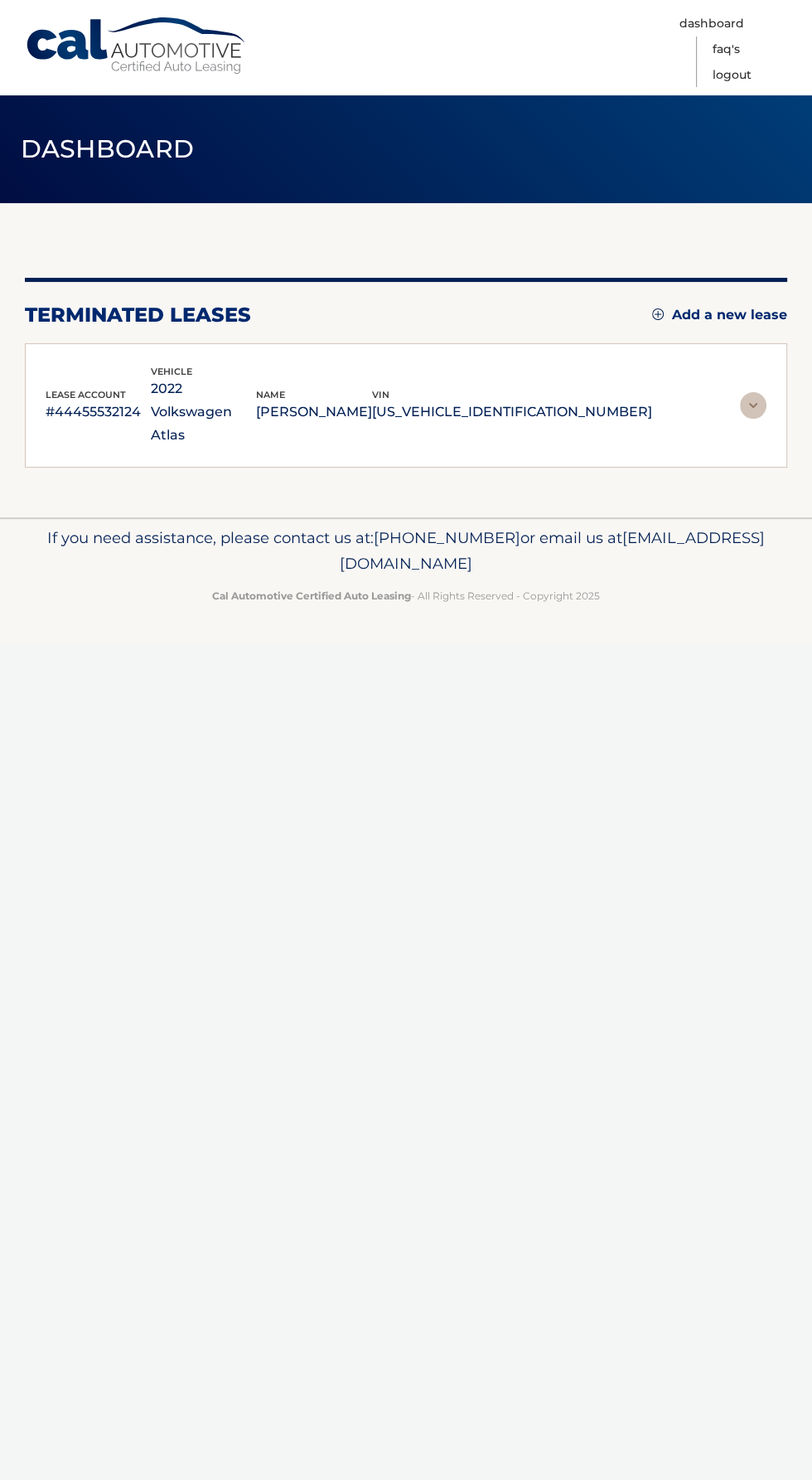
click at [752, 392] on img at bounding box center [753, 406] width 27 height 27
